Goal: Task Accomplishment & Management: Use online tool/utility

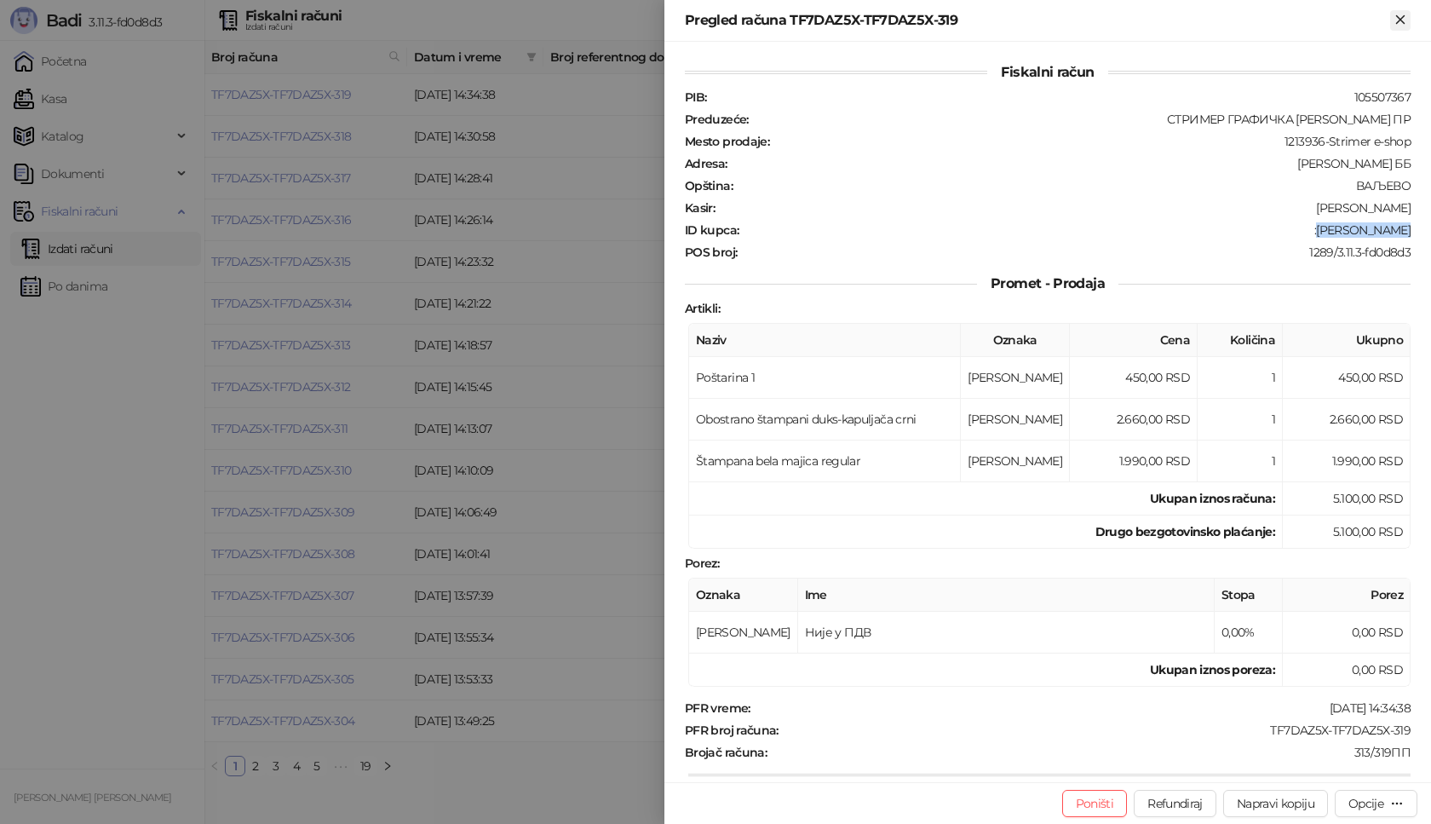
click at [1402, 20] on icon "Zatvori" at bounding box center [1400, 19] width 8 height 8
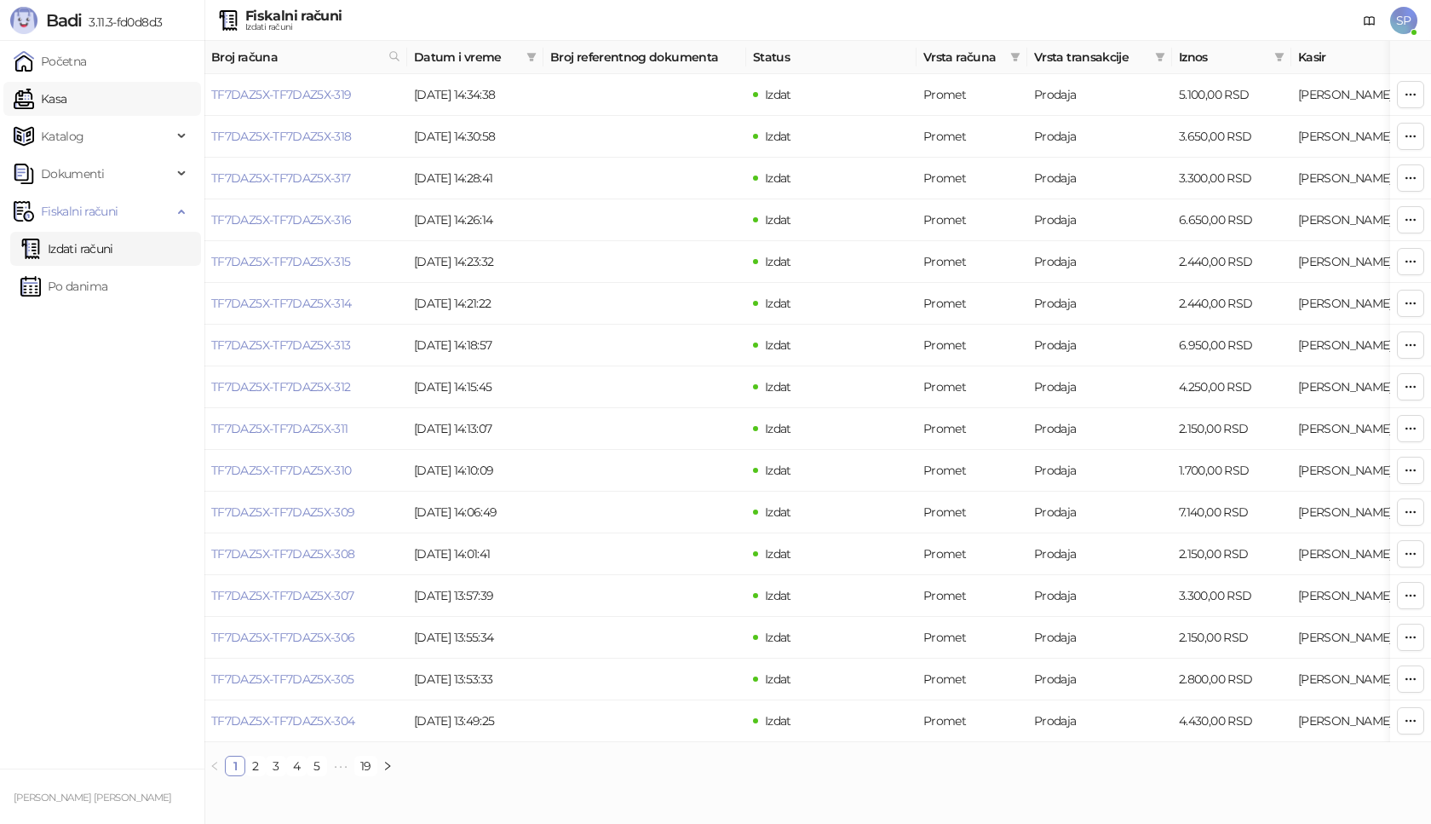
click at [66, 104] on link "Kasa" at bounding box center [40, 99] width 53 height 34
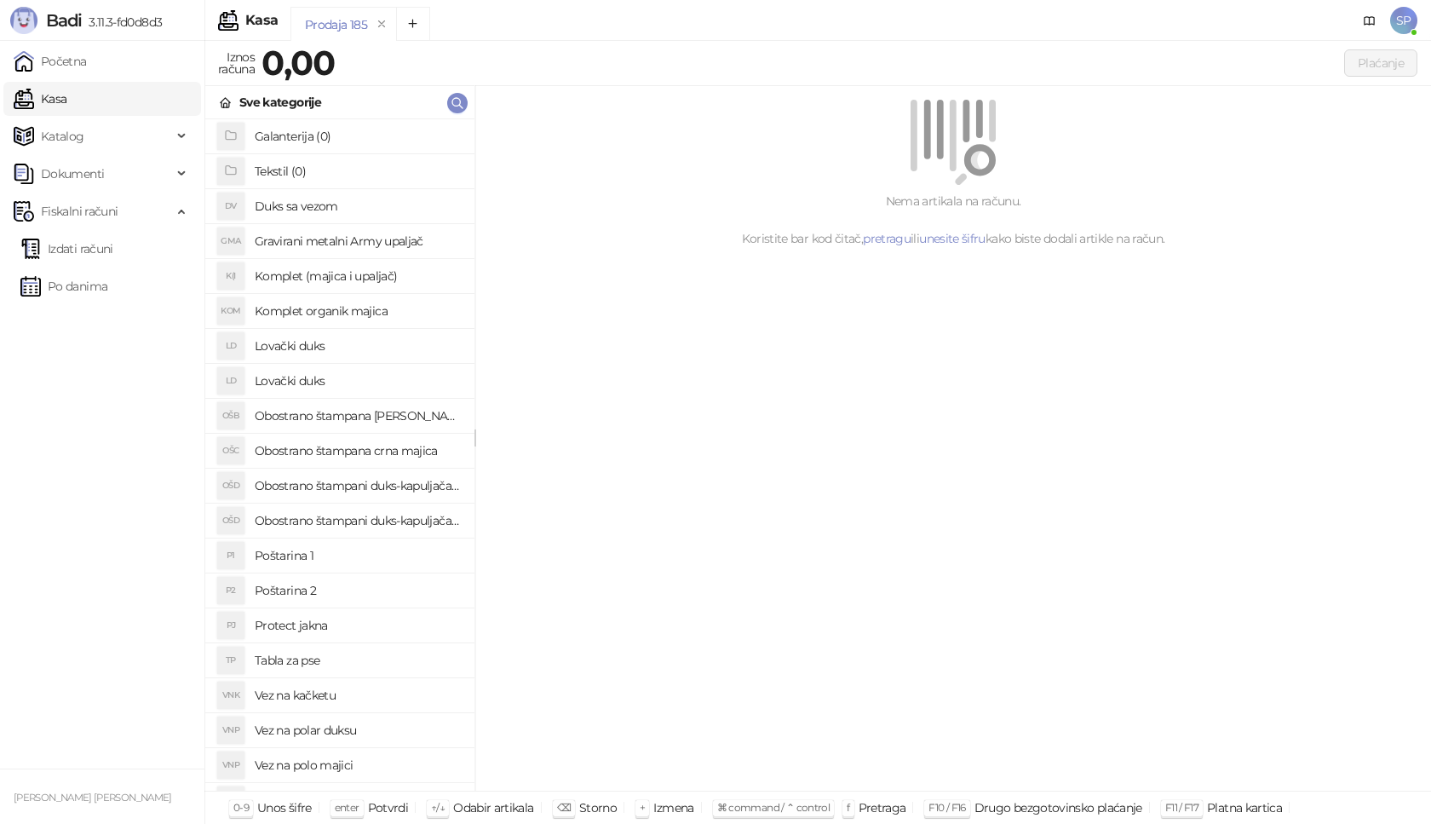
click at [344, 548] on h4 "Poštarina 1" at bounding box center [358, 555] width 206 height 27
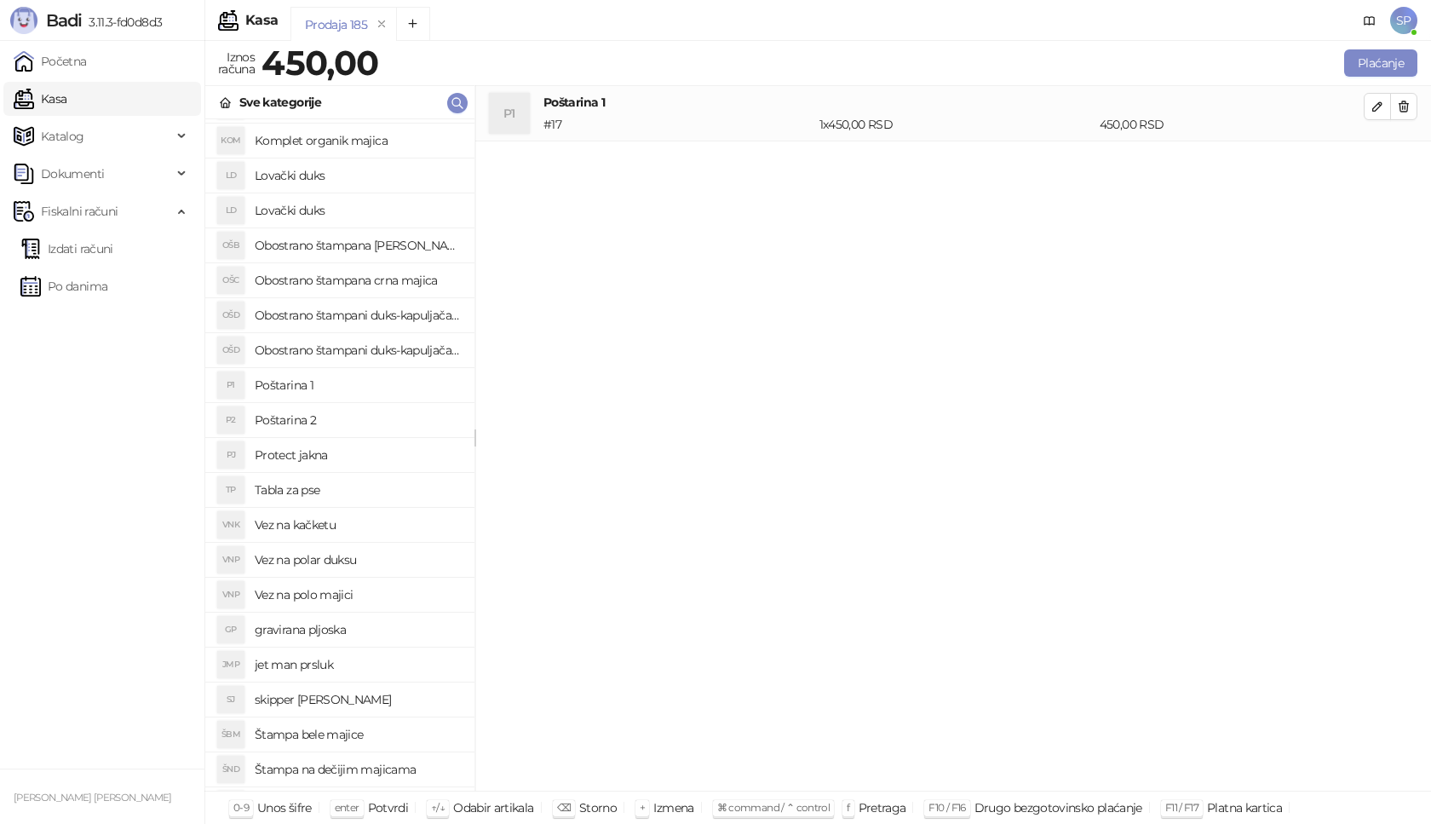
scroll to position [511, 0]
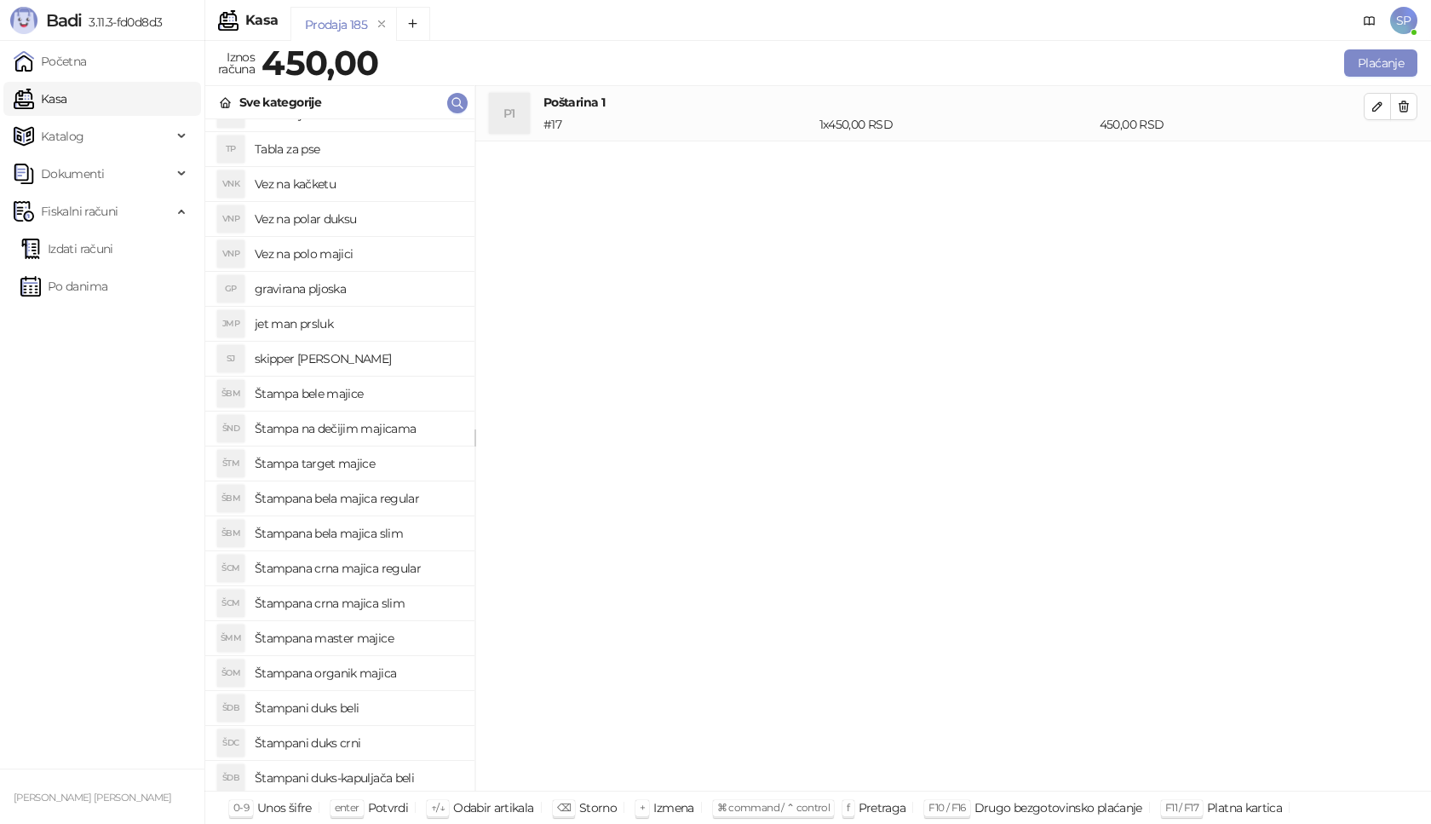
click at [385, 743] on h4 "Štampani duks crni" at bounding box center [358, 742] width 206 height 27
click at [1367, 164] on button "button" at bounding box center [1376, 161] width 27 height 27
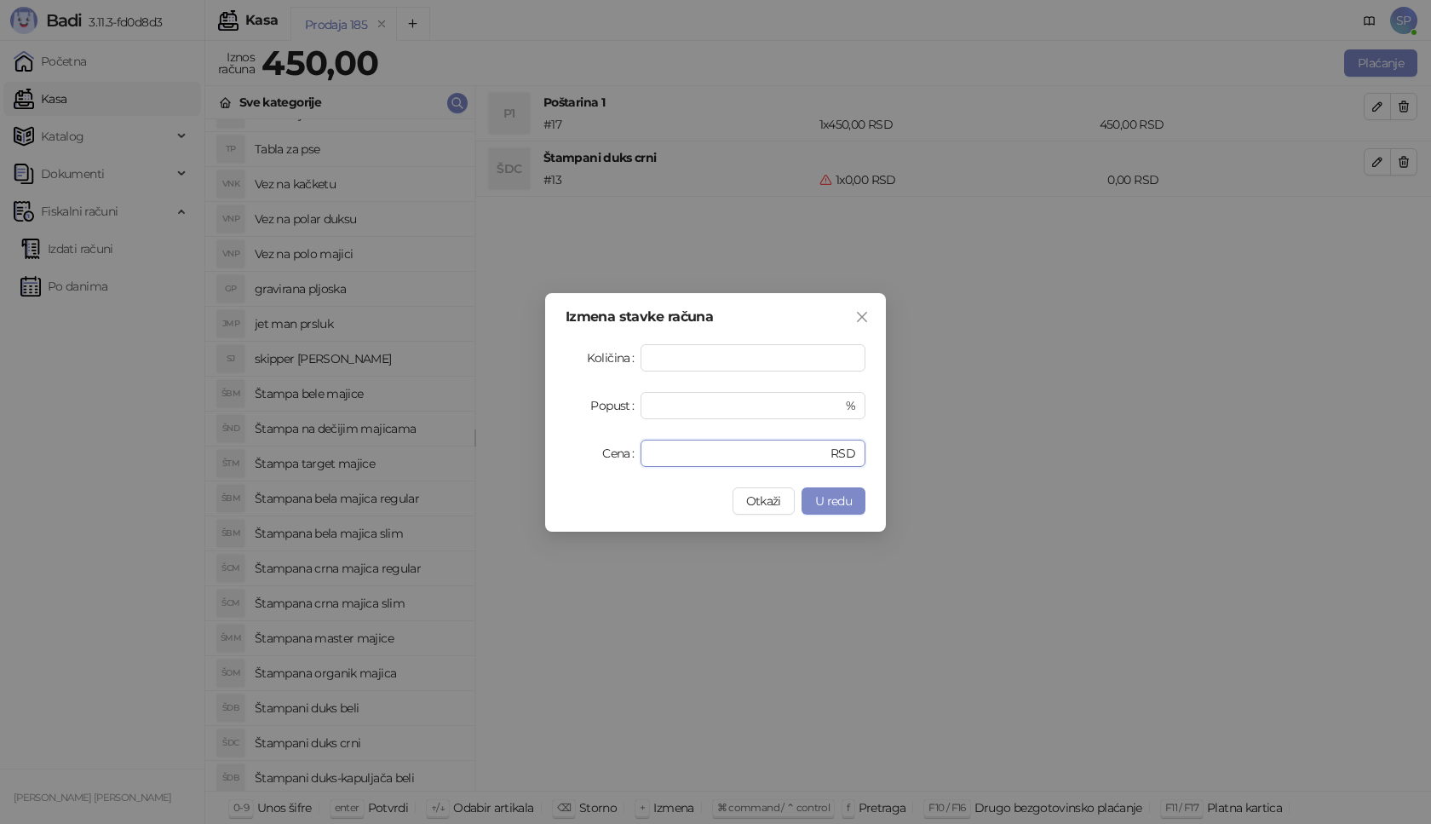
drag, startPoint x: 687, startPoint y: 453, endPoint x: 538, endPoint y: 444, distance: 149.3
click at [538, 444] on div "Izmena stavke računa Količina * Popust * % Cena * RSD Otkaži U redu" at bounding box center [715, 412] width 1431 height 824
type input "****"
click at [822, 493] on span "U redu" at bounding box center [833, 500] width 37 height 15
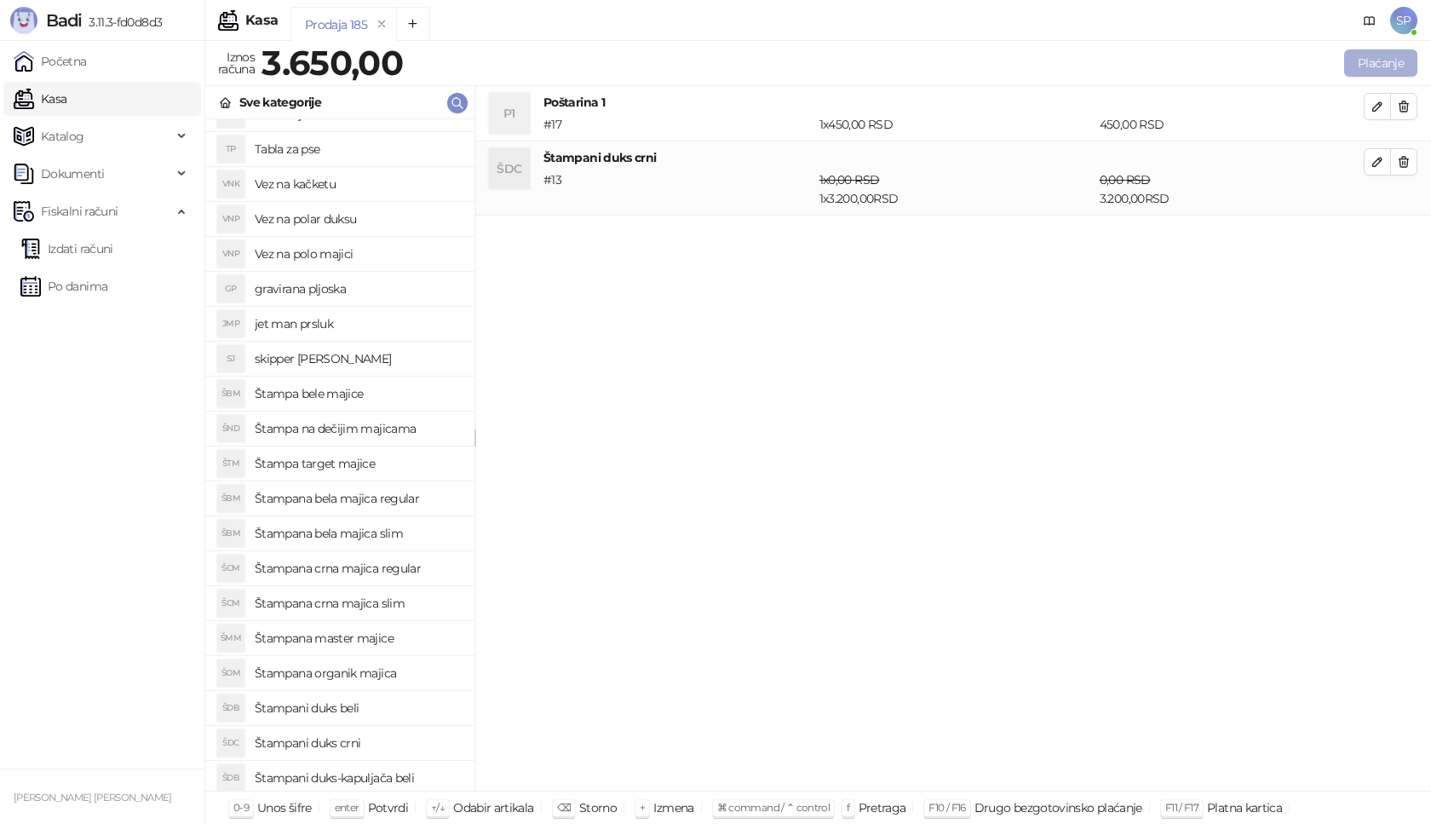
click at [1374, 59] on button "Plaćanje" at bounding box center [1380, 62] width 73 height 27
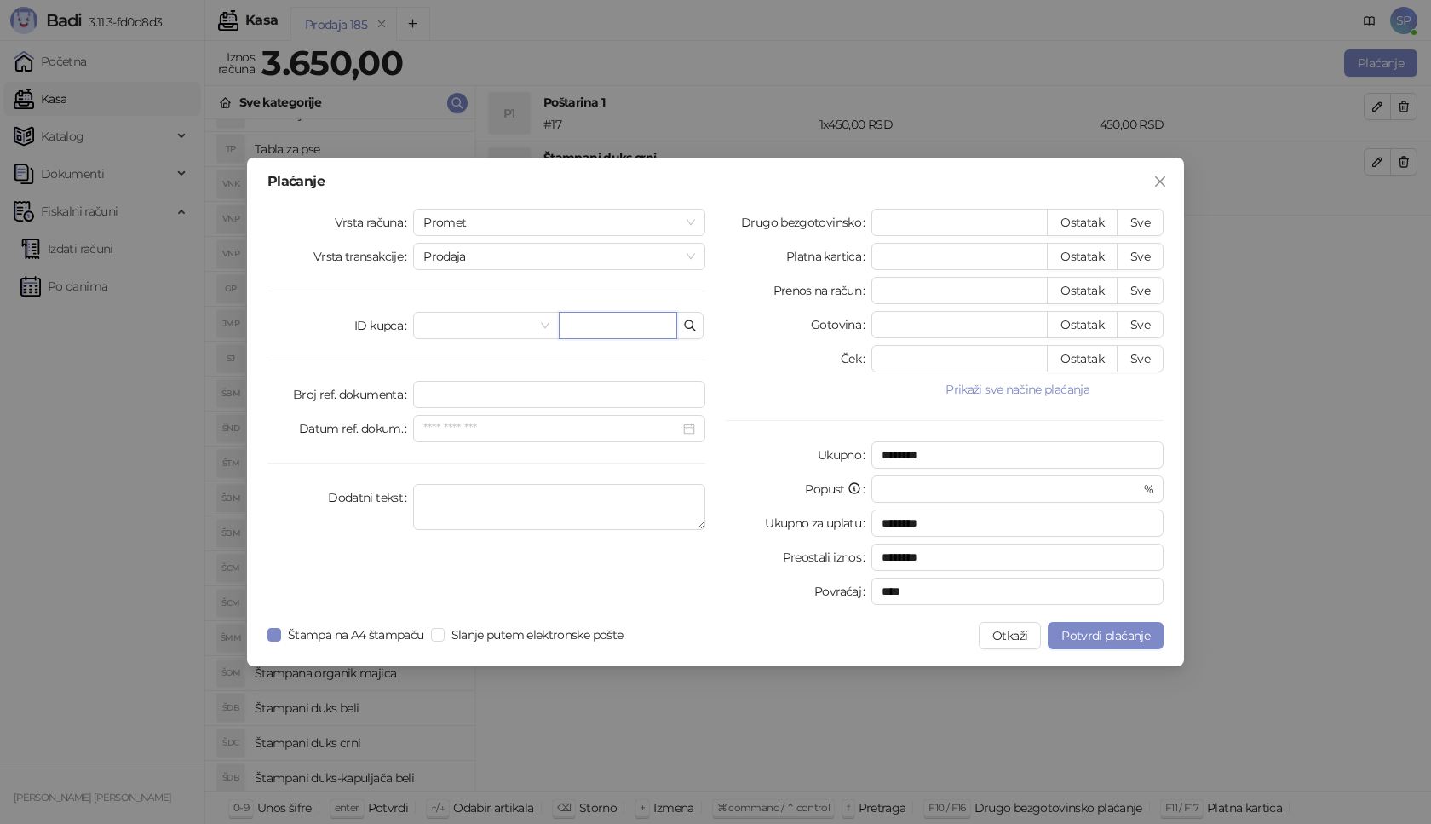
click at [639, 315] on input "text" at bounding box center [618, 325] width 118 height 27
paste input "**********"
type input "**********"
click at [1148, 210] on button "Sve" at bounding box center [1140, 222] width 47 height 27
type input "****"
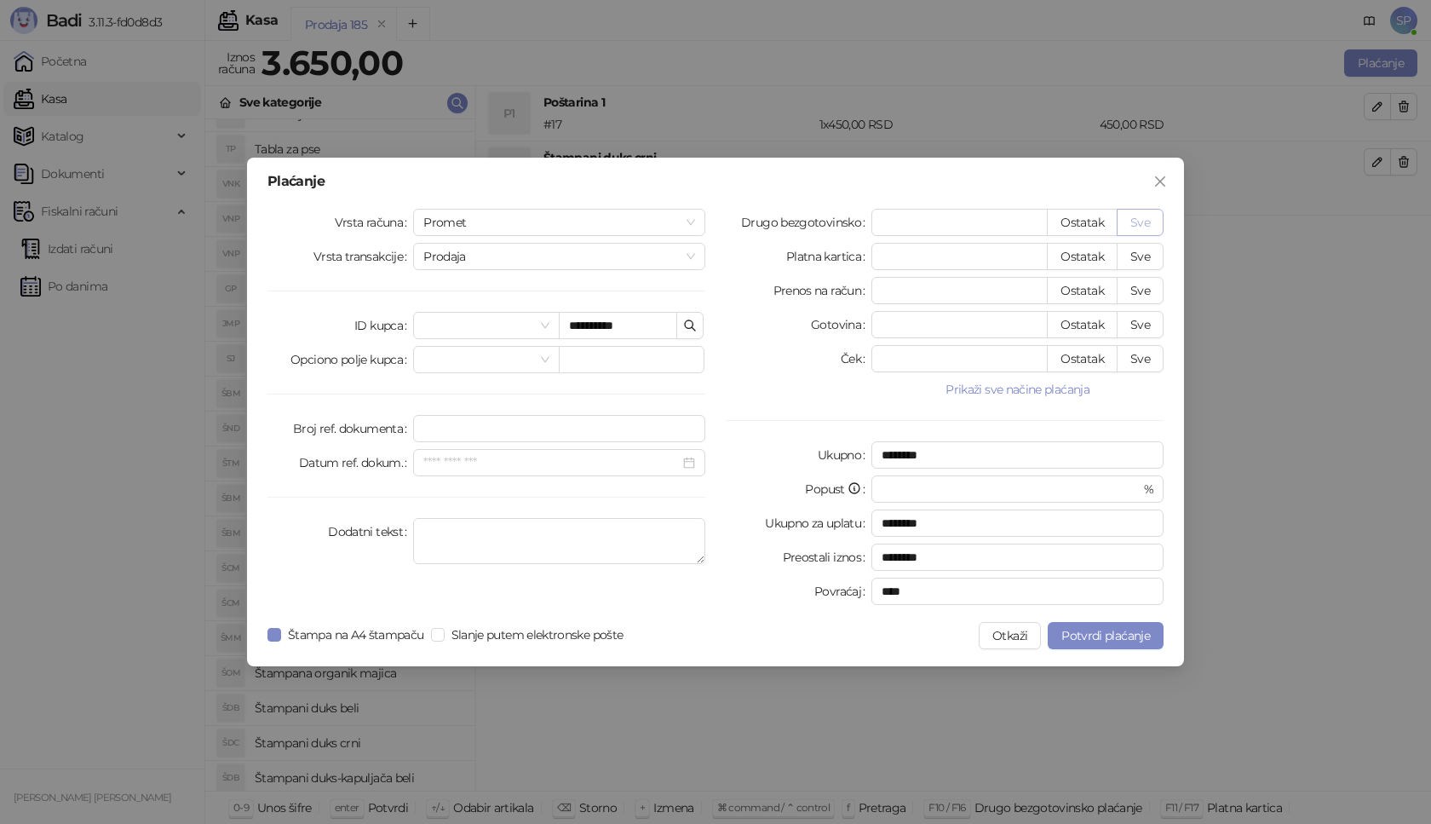
type input "****"
click at [1107, 634] on span "Potvrdi plaćanje" at bounding box center [1105, 635] width 89 height 15
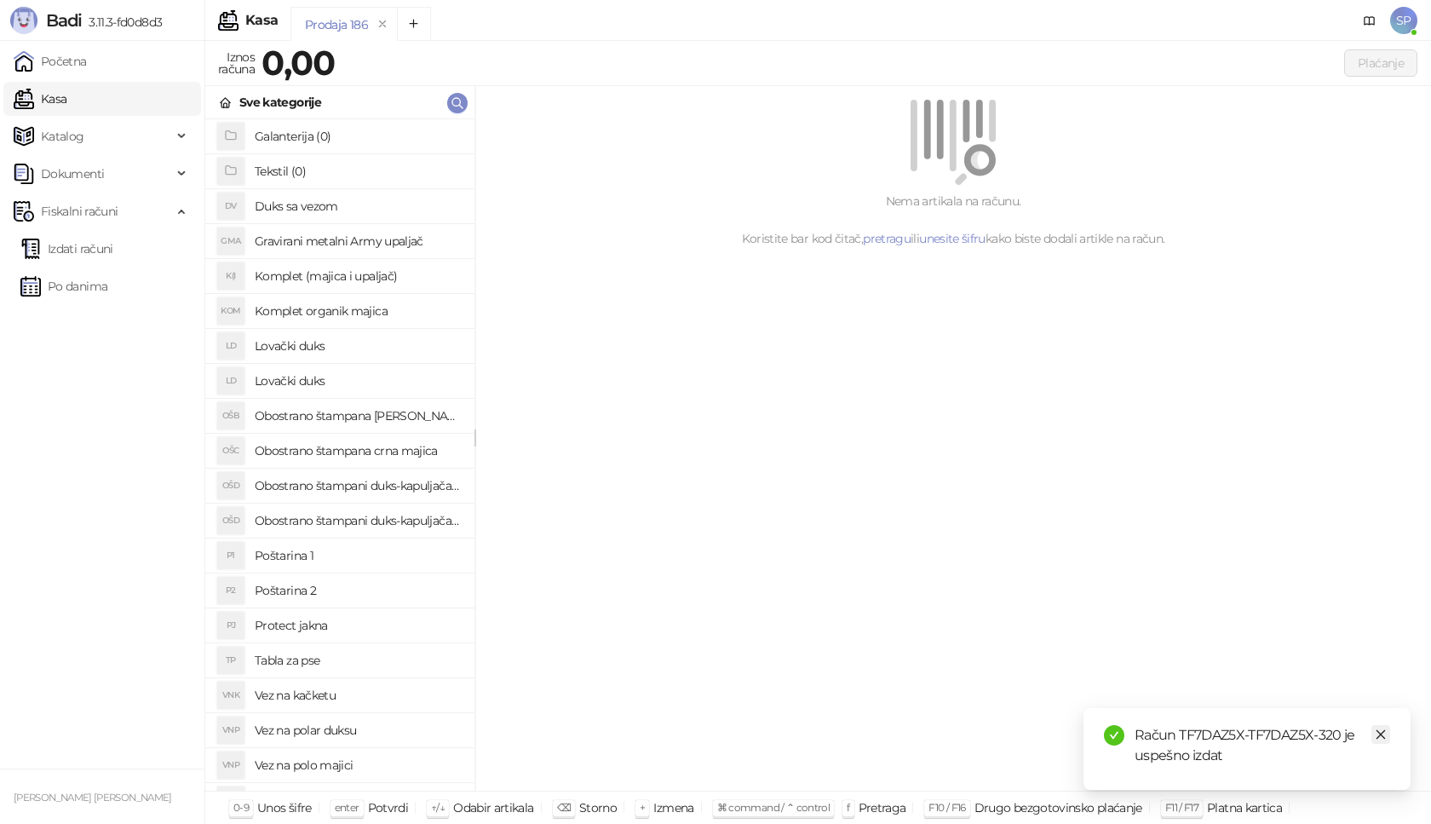
click at [1385, 740] on link "Close" at bounding box center [1380, 734] width 19 height 19
click at [113, 250] on link "Izdati računi" at bounding box center [66, 249] width 93 height 34
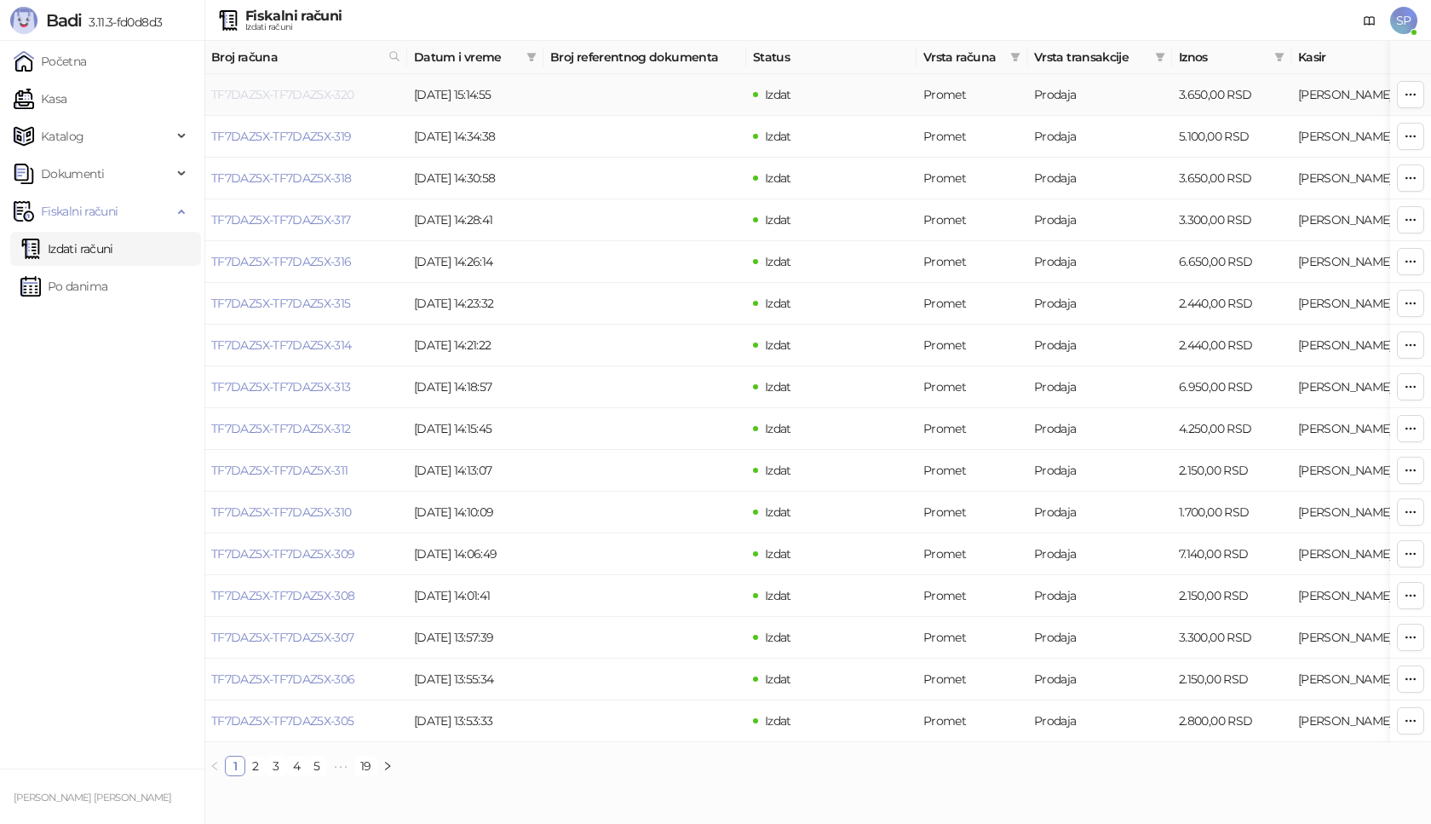
click at [301, 98] on link "TF7DAZ5X-TF7DAZ5X-320" at bounding box center [282, 94] width 143 height 15
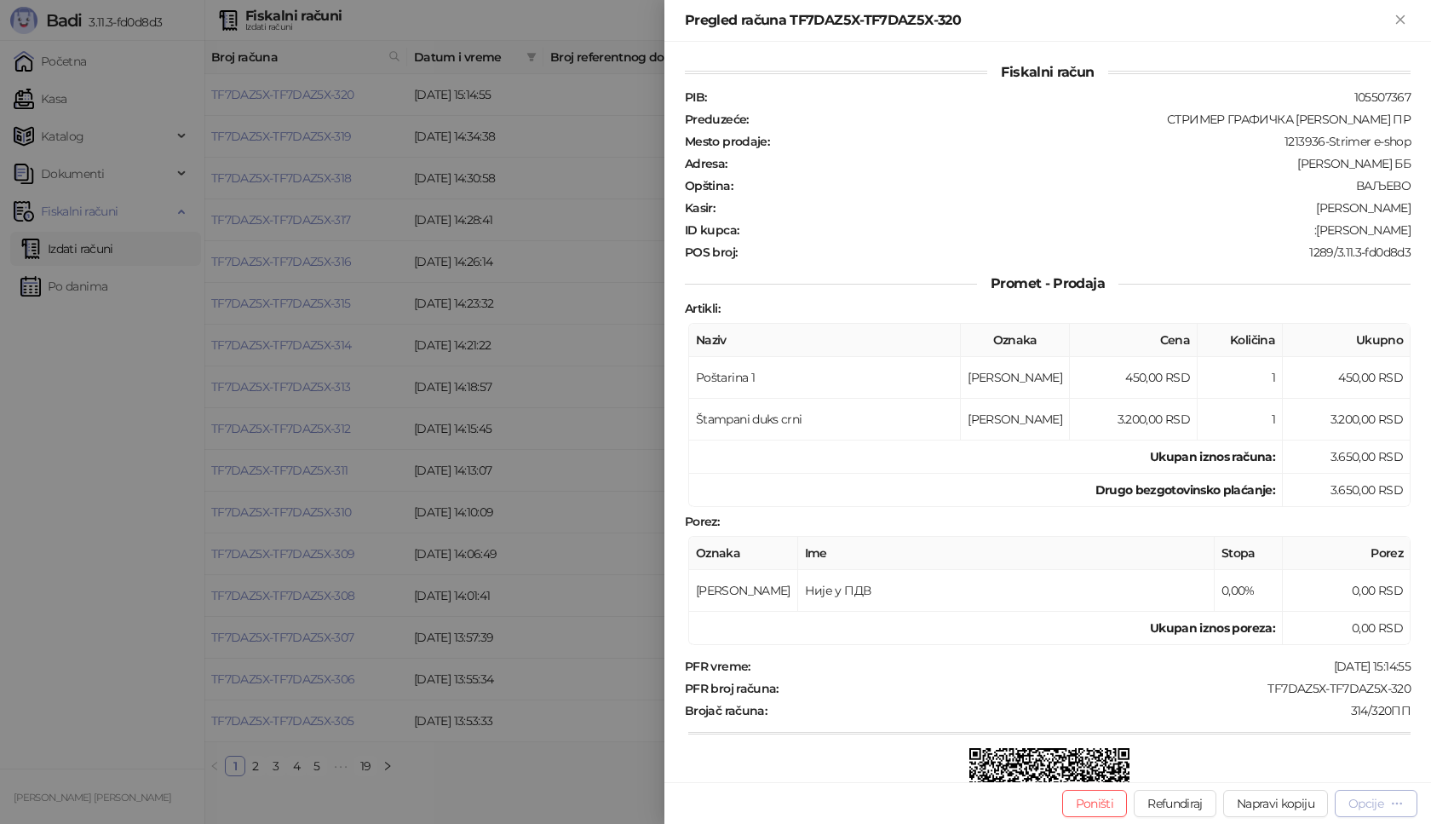
click at [1380, 807] on div "Opcije" at bounding box center [1365, 802] width 35 height 15
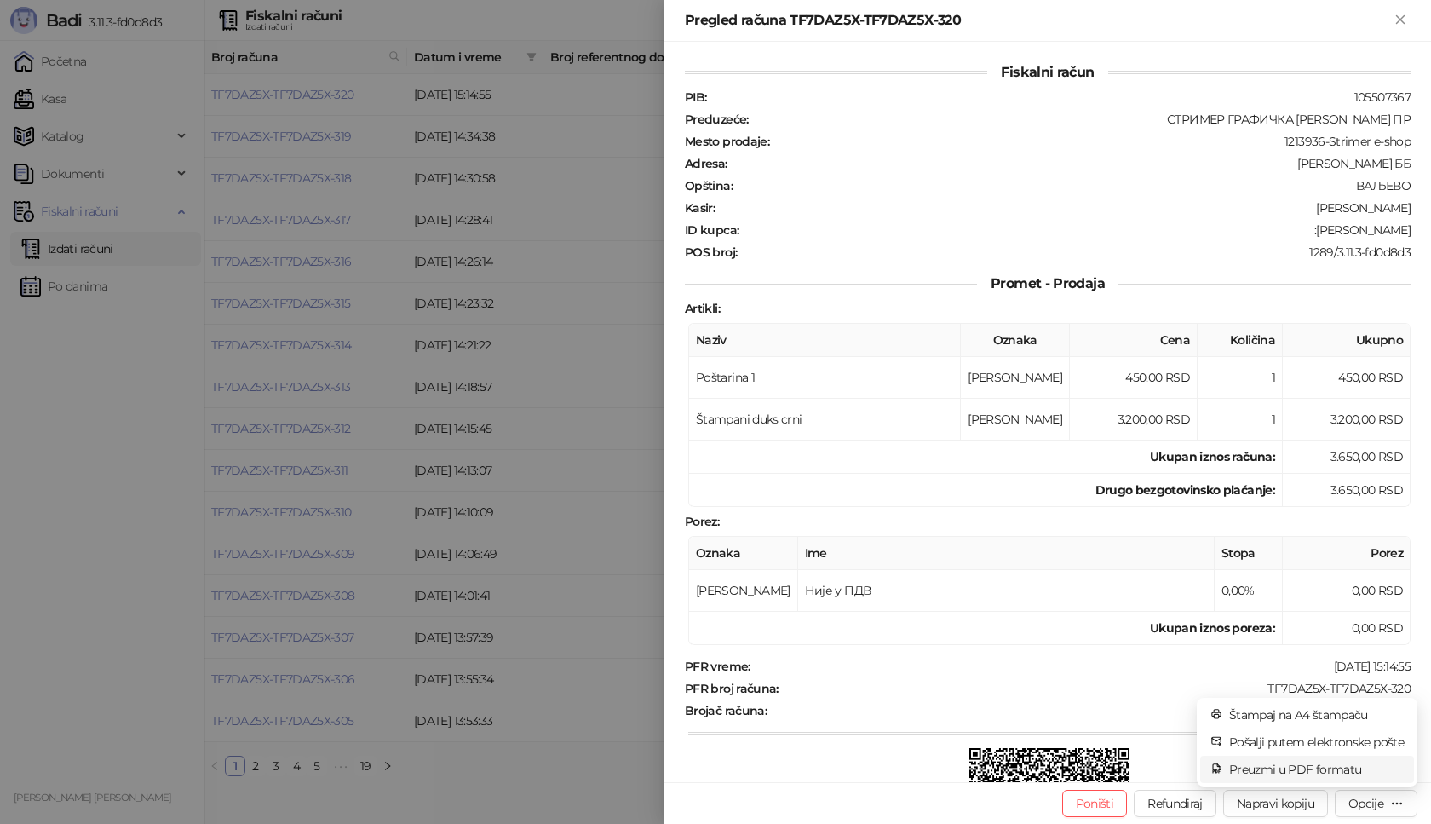
click at [1289, 766] on span "Preuzmi u PDF formatu" at bounding box center [1316, 769] width 175 height 19
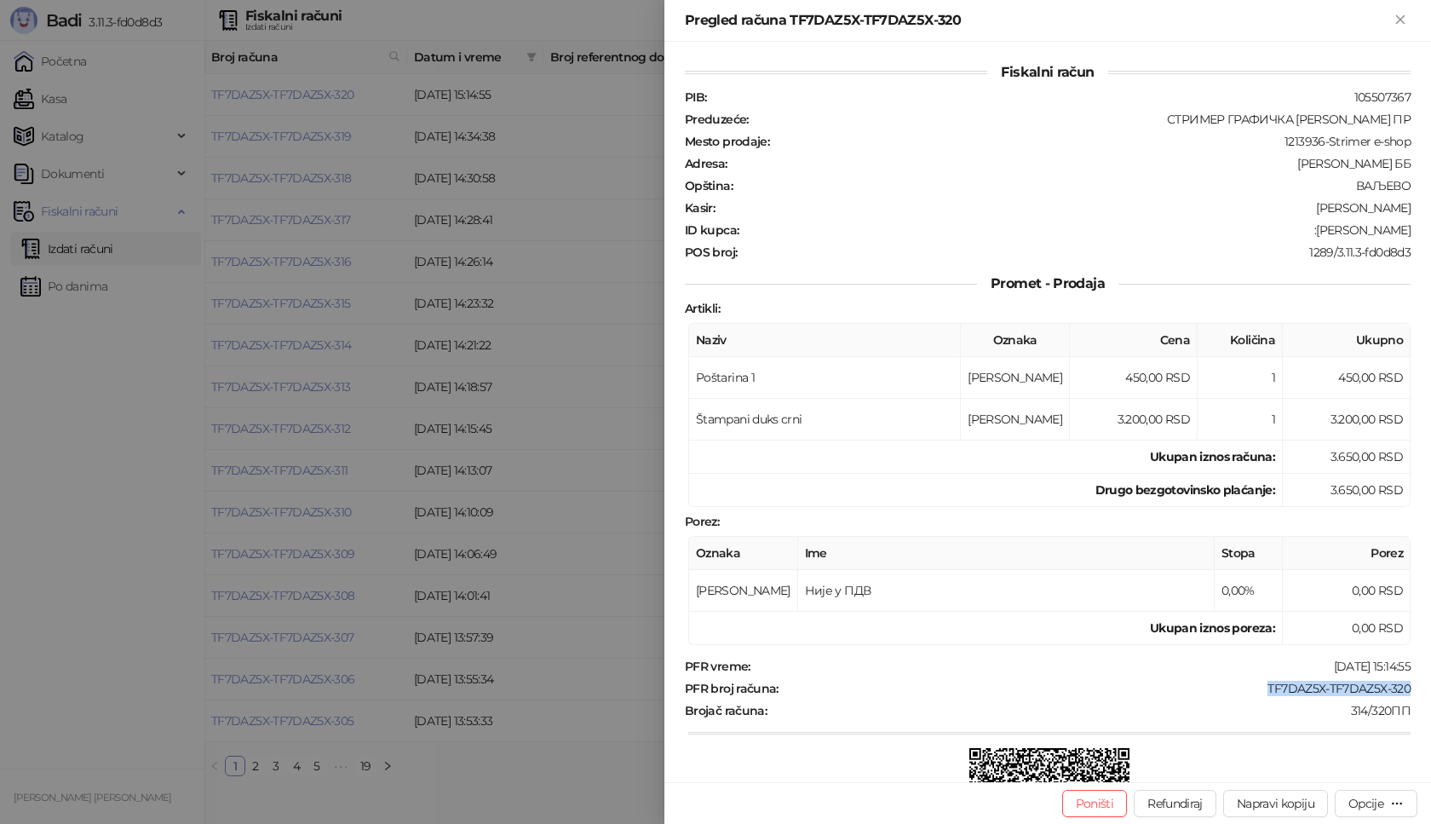
drag, startPoint x: 1247, startPoint y: 690, endPoint x: 1409, endPoint y: 686, distance: 161.8
click at [1409, 686] on div "Fiskalni račun PIB : 105507367 Preduzeće : СТРИМЕР ГРАФИЧКА РАДЊА [PERSON_NAME]…" at bounding box center [1047, 412] width 766 height 740
copy div "TF7DAZ5X-TF7DAZ5X-320"
drag, startPoint x: 1341, startPoint y: 228, endPoint x: 1401, endPoint y: 227, distance: 59.6
click at [1401, 227] on div "Fiskalni račun PIB : 105507367 Preduzeće : СТРИМЕР ГРАФИЧКА РАДЊА [PERSON_NAME]…" at bounding box center [1047, 412] width 766 height 740
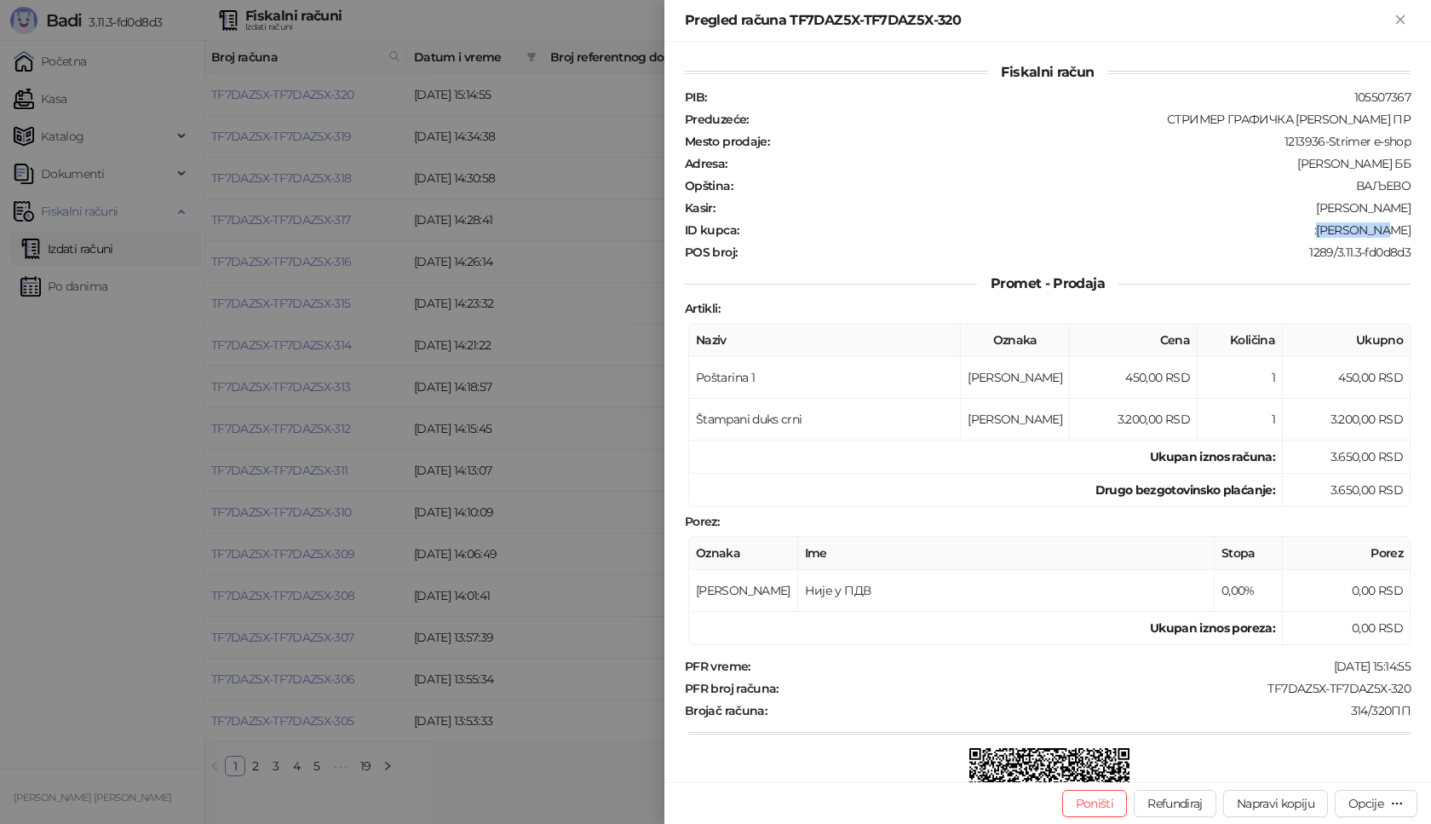
copy div "[PERSON_NAME]"
click at [1094, 804] on button "Poništi" at bounding box center [1095, 802] width 66 height 27
type input "**********"
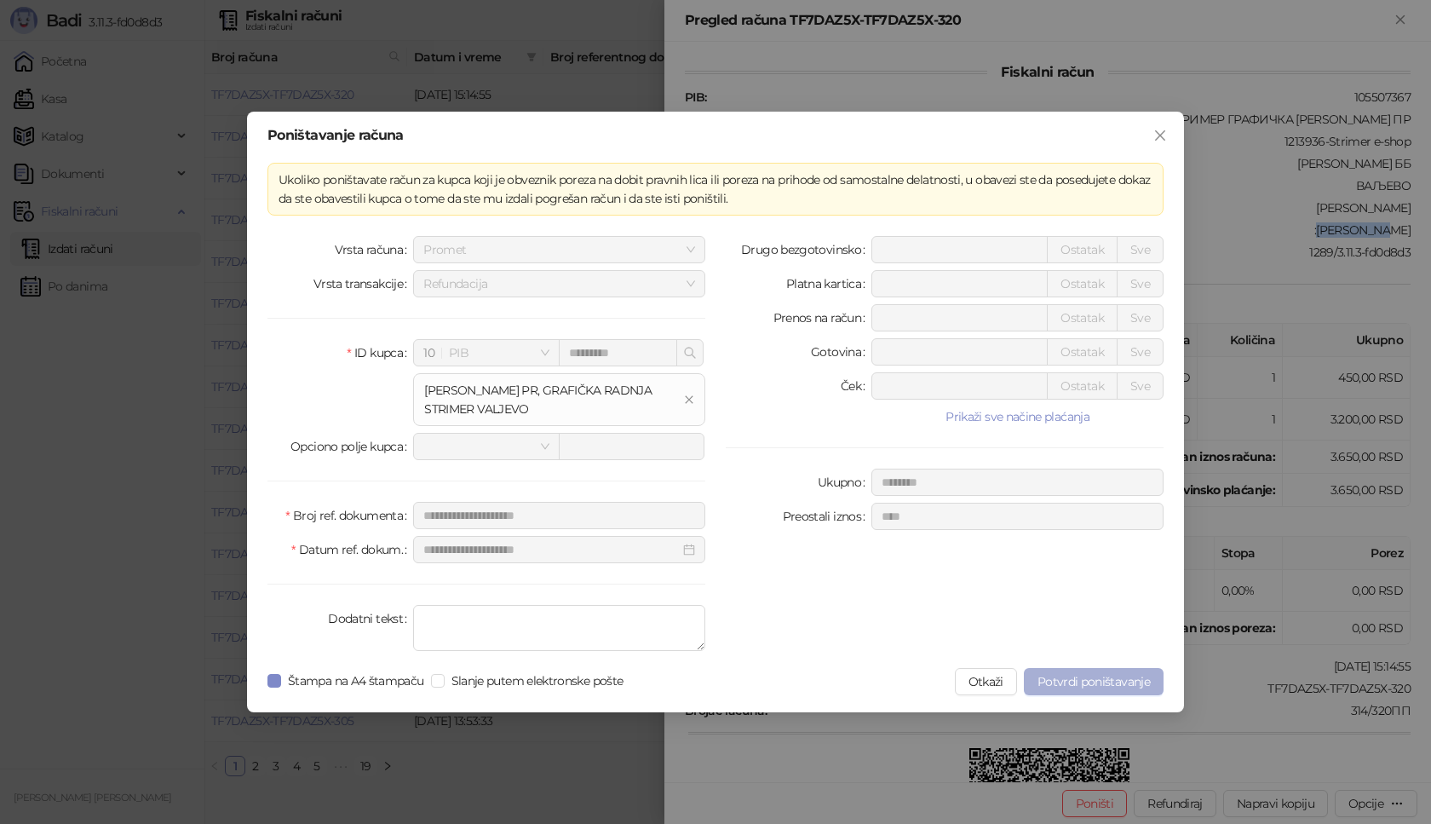
click at [1092, 675] on span "Potvrdi poništavanje" at bounding box center [1093, 681] width 112 height 15
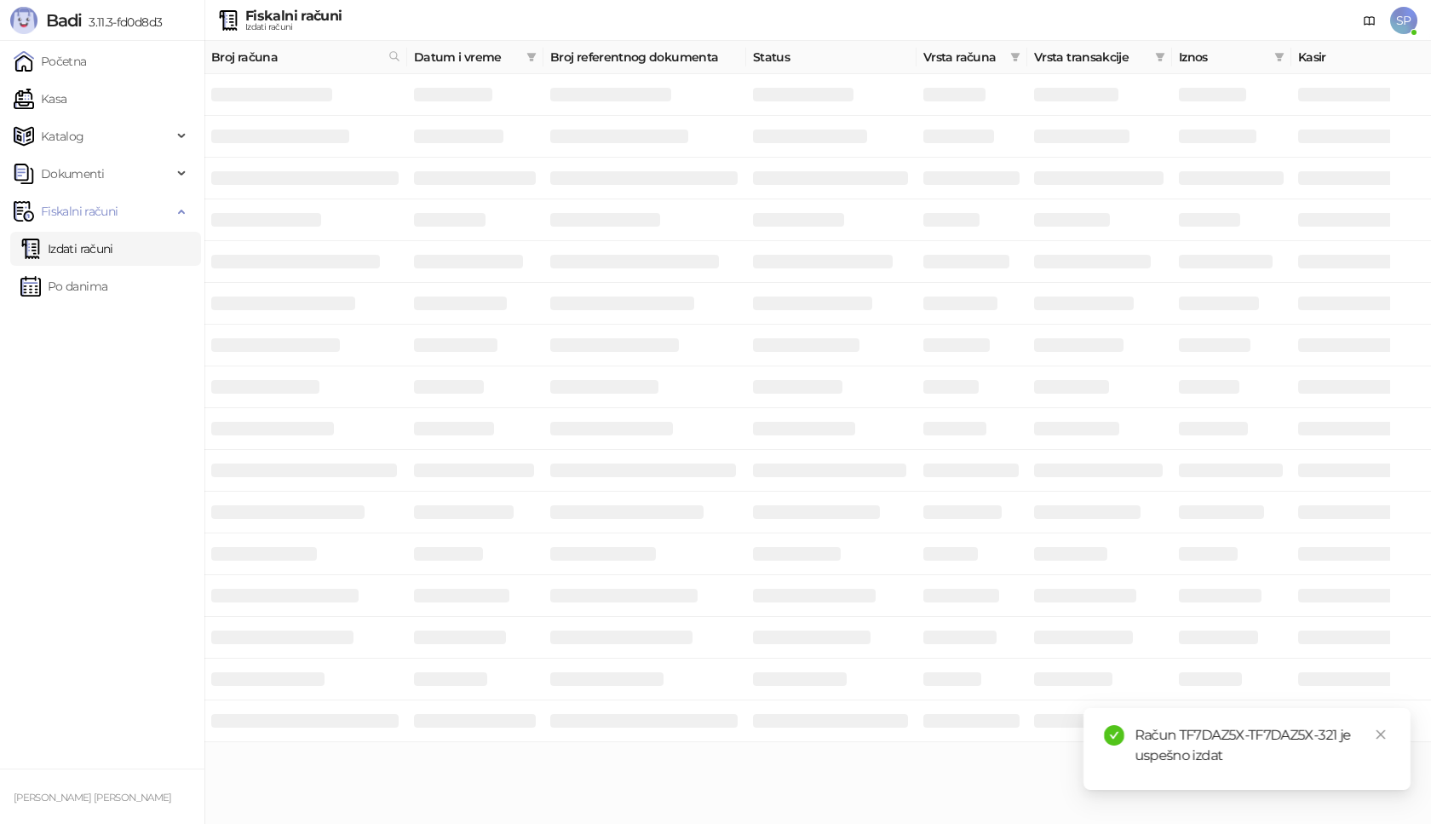
click at [1363, 742] on html "Badi 3.11.3-fd0d8d3 Početna Kasa Katalog Dokumenti Fiskalni računi Izdati račun…" at bounding box center [715, 371] width 1431 height 742
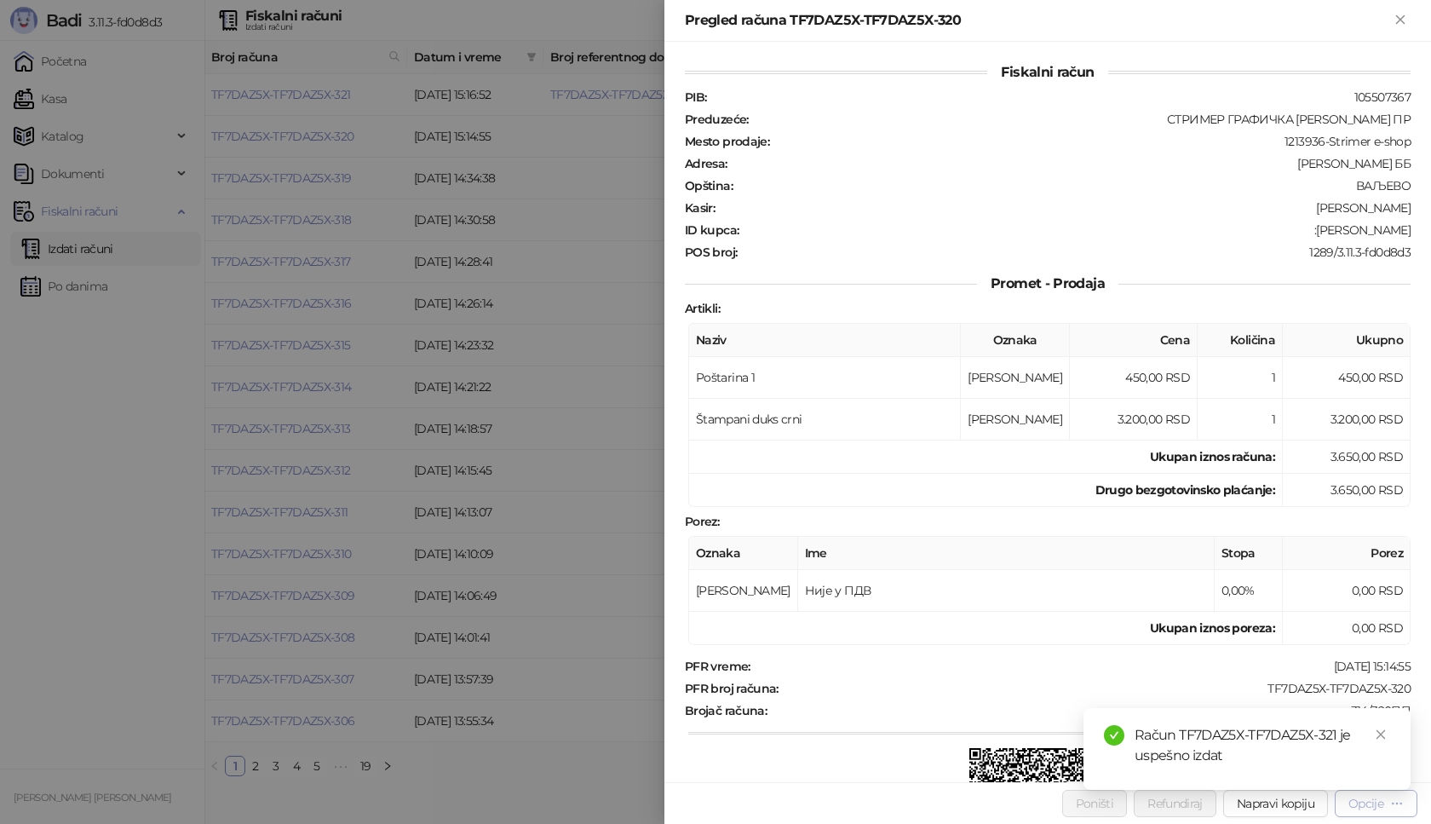
click at [1381, 807] on div "Opcije" at bounding box center [1365, 802] width 35 height 15
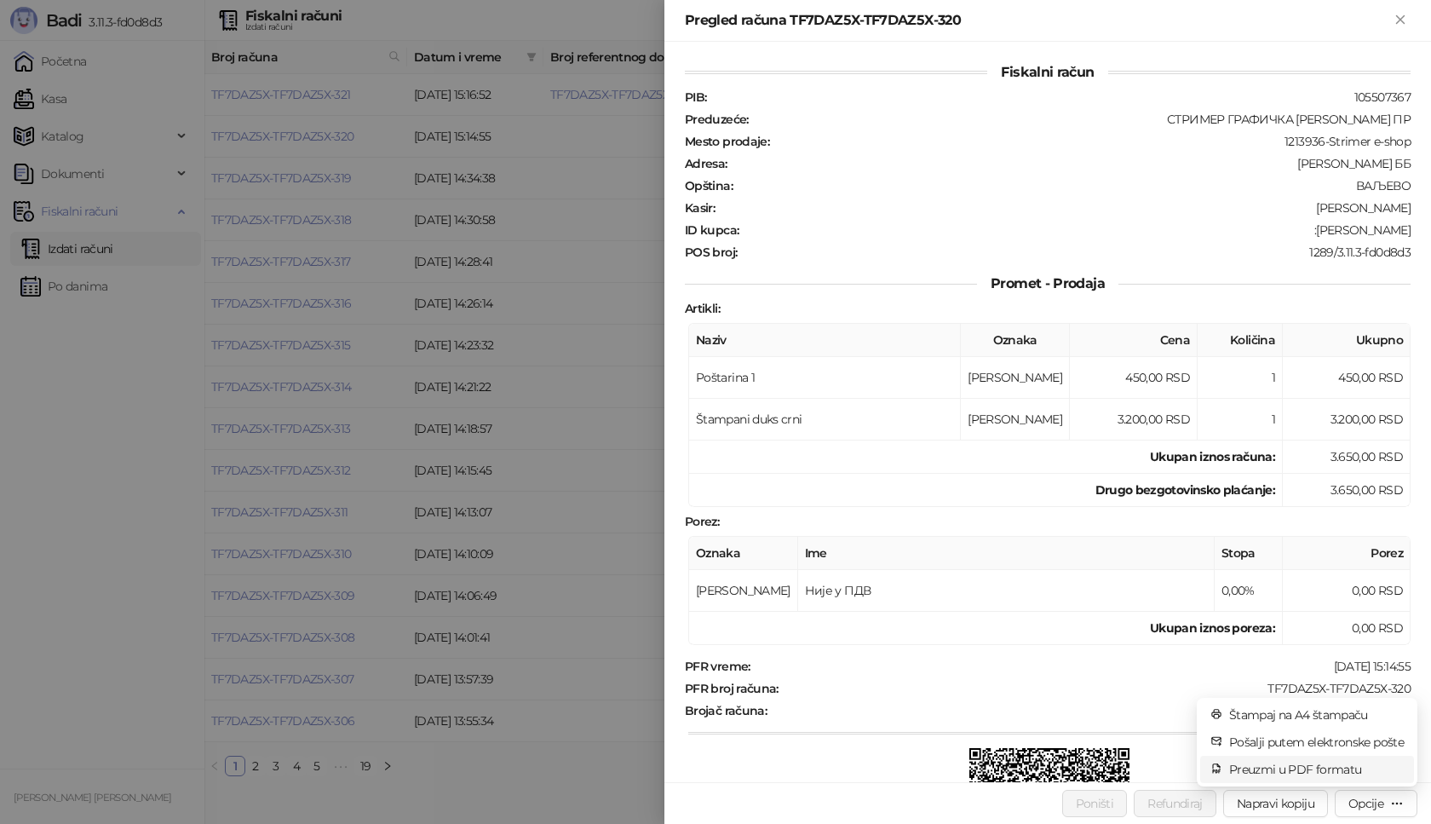
click at [1335, 772] on span "Preuzmi u PDF formatu" at bounding box center [1316, 769] width 175 height 19
